Goal: Task Accomplishment & Management: Complete application form

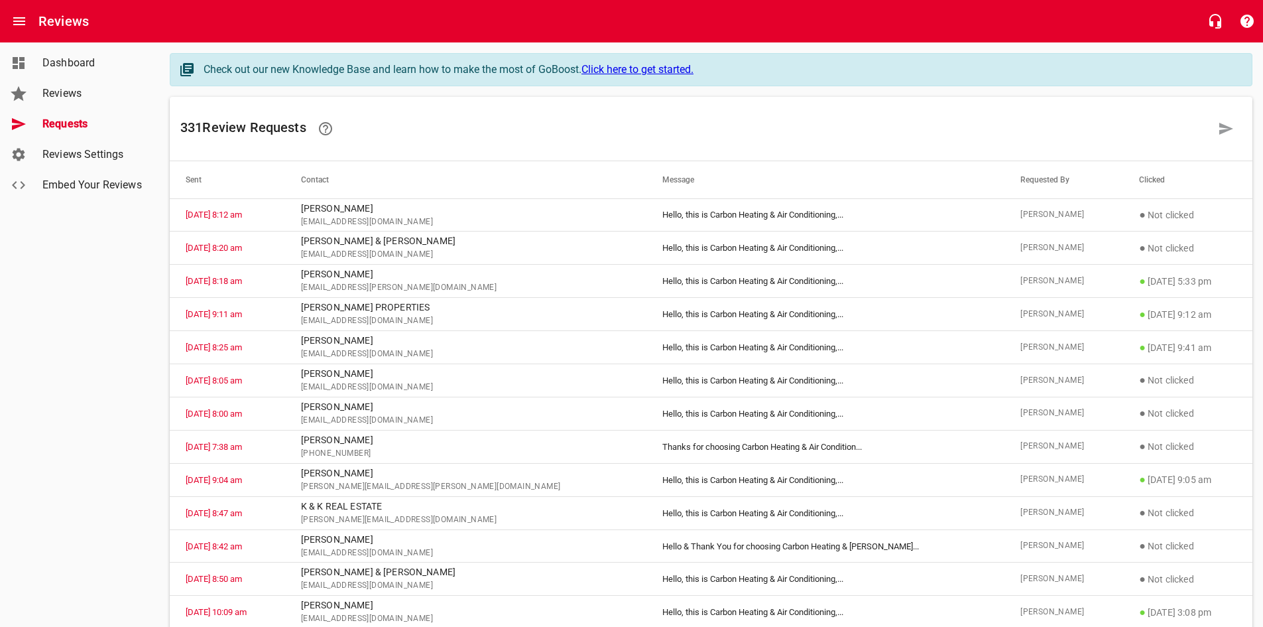
click at [65, 125] on span "Requests" at bounding box center [92, 124] width 101 height 16
click at [1218, 128] on icon at bounding box center [1226, 129] width 16 height 16
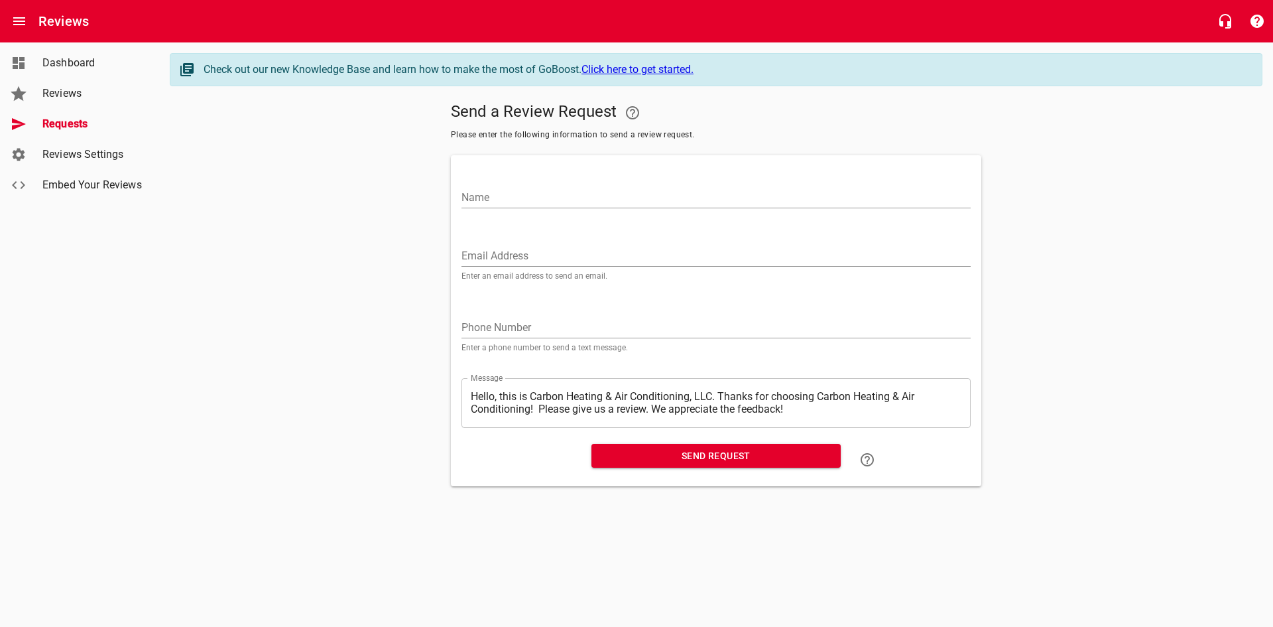
click at [534, 199] on input "Name" at bounding box center [715, 197] width 509 height 21
type input "[PERSON_NAME]"
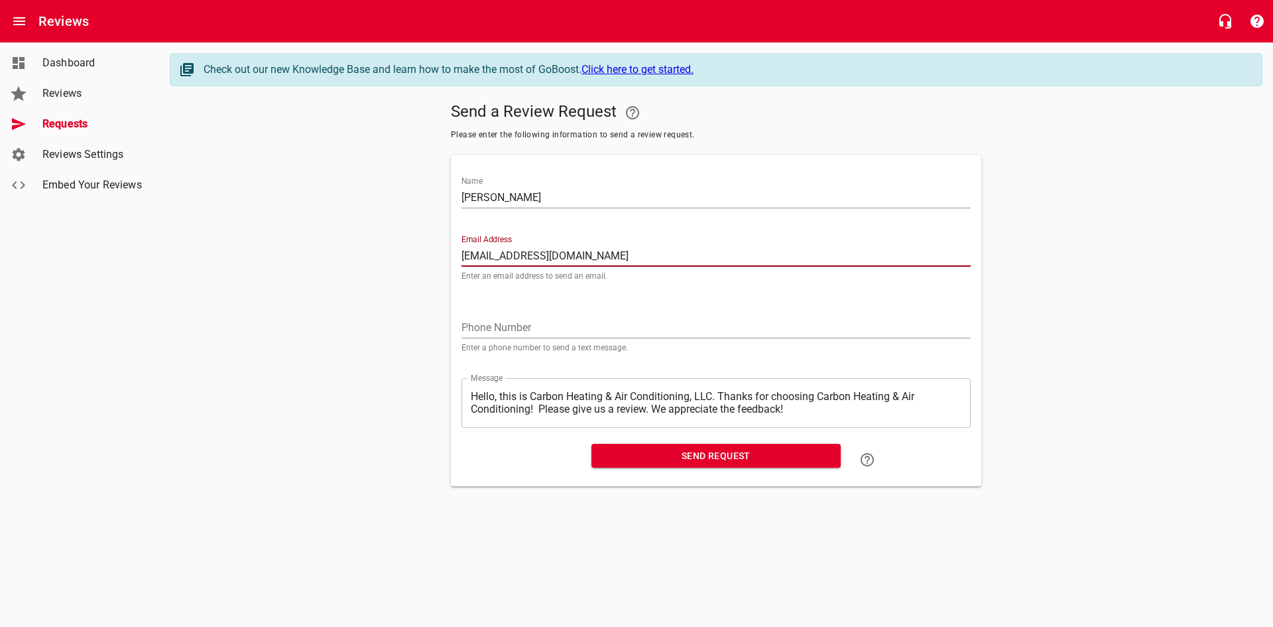
type input "[EMAIL_ADDRESS][DOMAIN_NAME]"
click at [736, 451] on span "Send Request" at bounding box center [716, 456] width 228 height 17
